Goal: Navigation & Orientation: Find specific page/section

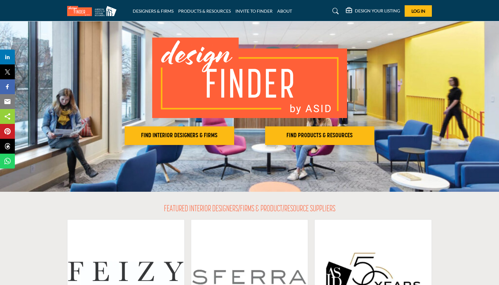
scroll to position [32, 0]
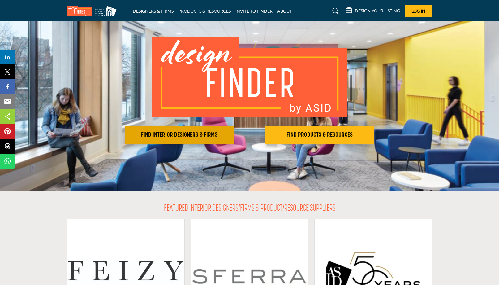
click at [195, 134] on h2 "FIND INTERIOR DESIGNERS & FIRMS" at bounding box center [180, 134] width 106 height 7
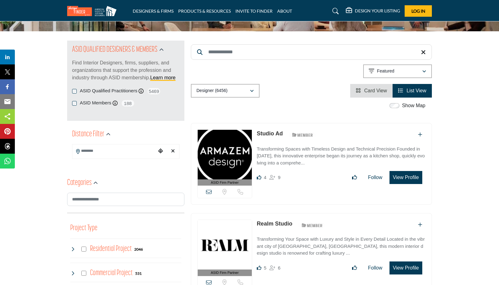
scroll to position [51, 0]
click at [259, 55] on input "Search Keyword" at bounding box center [311, 52] width 241 height 15
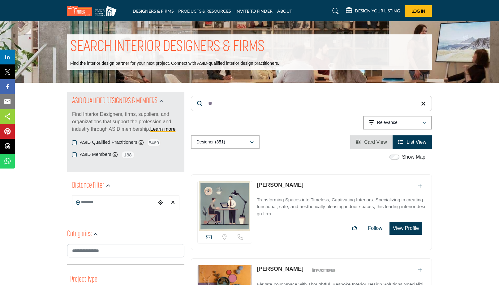
type input "*"
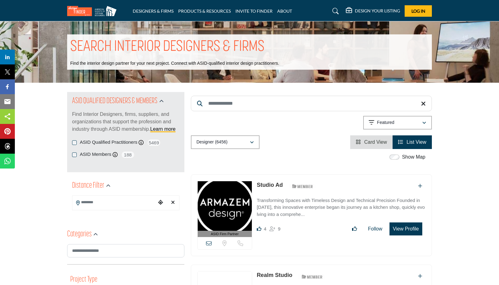
click at [402, 141] on link "List View" at bounding box center [412, 141] width 28 height 5
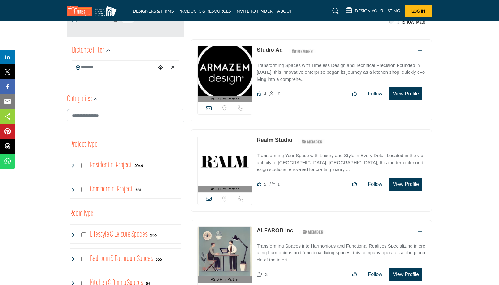
scroll to position [134, 0]
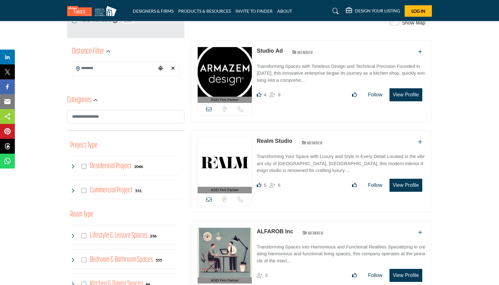
click at [101, 68] on input "Search Location" at bounding box center [114, 68] width 84 height 12
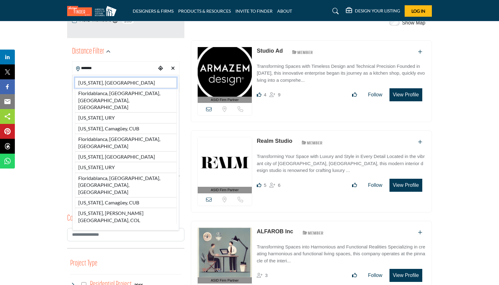
click at [94, 82] on li "[US_STATE], [GEOGRAPHIC_DATA]" at bounding box center [126, 82] width 102 height 11
type input "**********"
type input "***"
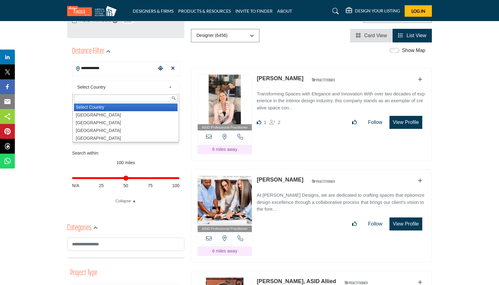
click at [92, 83] on div "Select Country Select Country [GEOGRAPHIC_DATA] [GEOGRAPHIC_DATA] [GEOGRAPHIC_D…" at bounding box center [125, 86] width 107 height 13
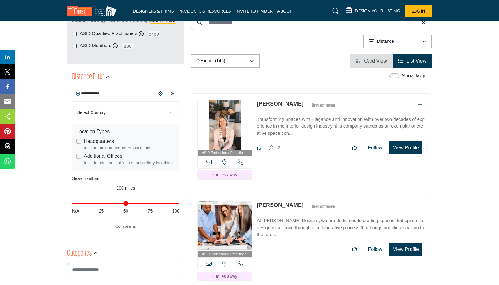
scroll to position [116, 0]
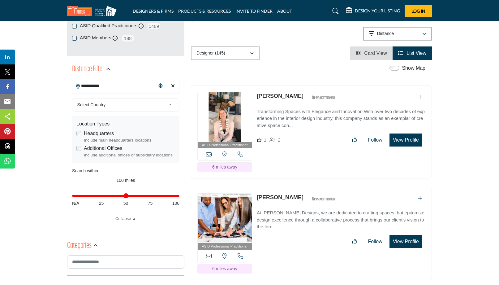
click at [337, 12] on icon at bounding box center [336, 11] width 6 height 6
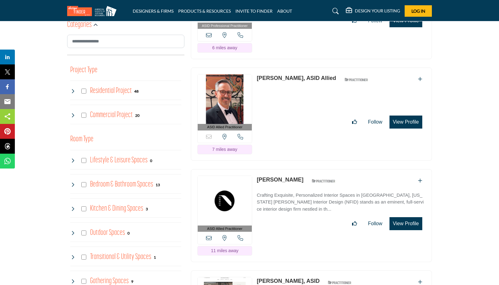
scroll to position [362, 0]
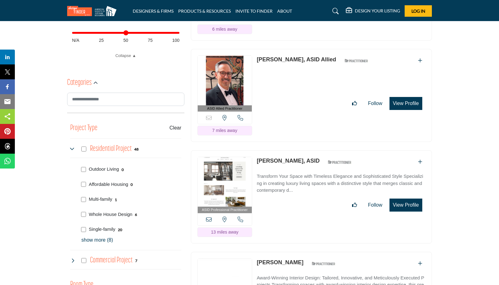
scroll to position [304, 0]
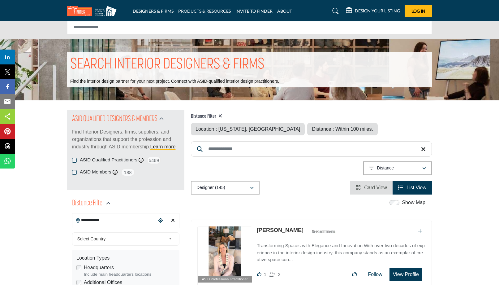
scroll to position [7, 0]
